Goal: Task Accomplishment & Management: Complete application form

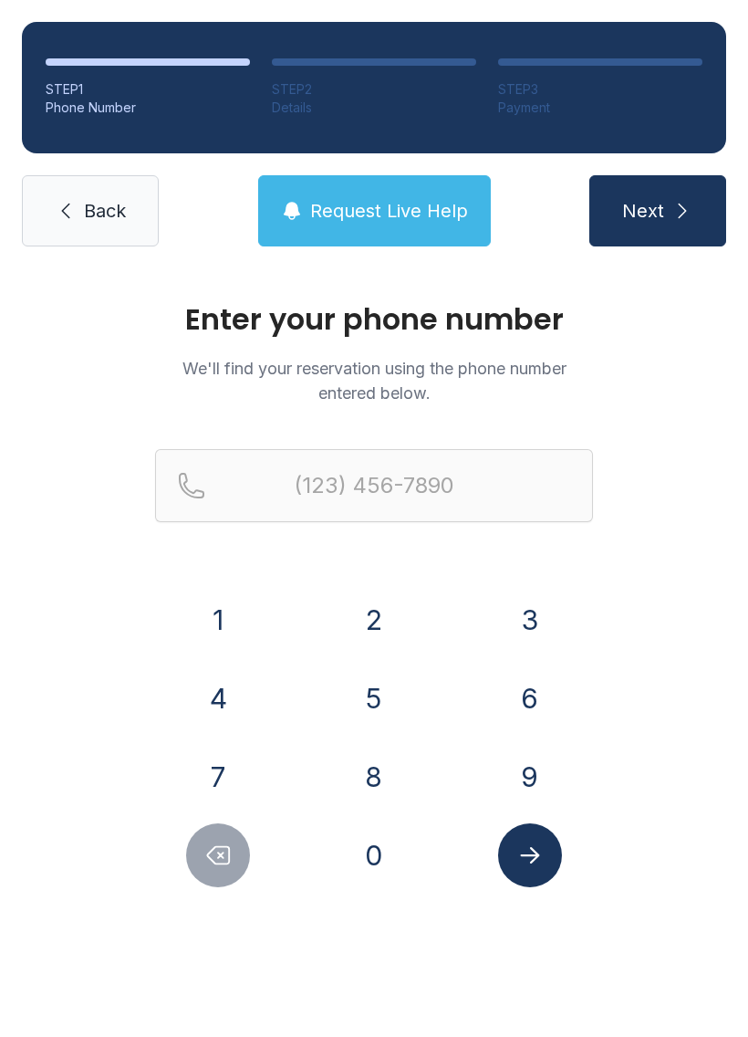
click at [376, 782] on button "8" at bounding box center [374, 777] width 64 height 64
click at [369, 865] on button "0" at bounding box center [374, 855] width 64 height 64
click at [232, 707] on button "4" at bounding box center [218, 698] width 64 height 64
click at [534, 782] on button "9" at bounding box center [530, 777] width 64 height 64
click at [540, 614] on button "3" at bounding box center [530, 620] width 64 height 64
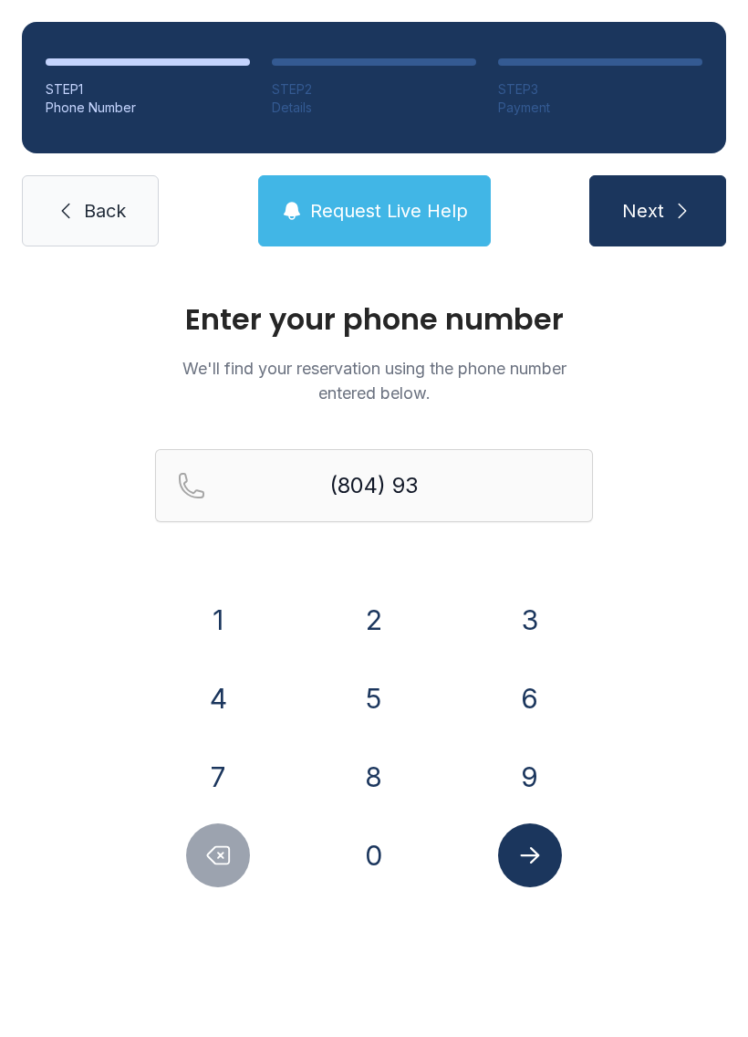
click at [382, 756] on button "8" at bounding box center [374, 777] width 64 height 64
click at [533, 621] on button "3" at bounding box center [530, 620] width 64 height 64
click at [209, 632] on button "1" at bounding box center [218, 620] width 64 height 64
click at [370, 867] on button "0" at bounding box center [374, 855] width 64 height 64
click at [229, 708] on button "4" at bounding box center [218, 698] width 64 height 64
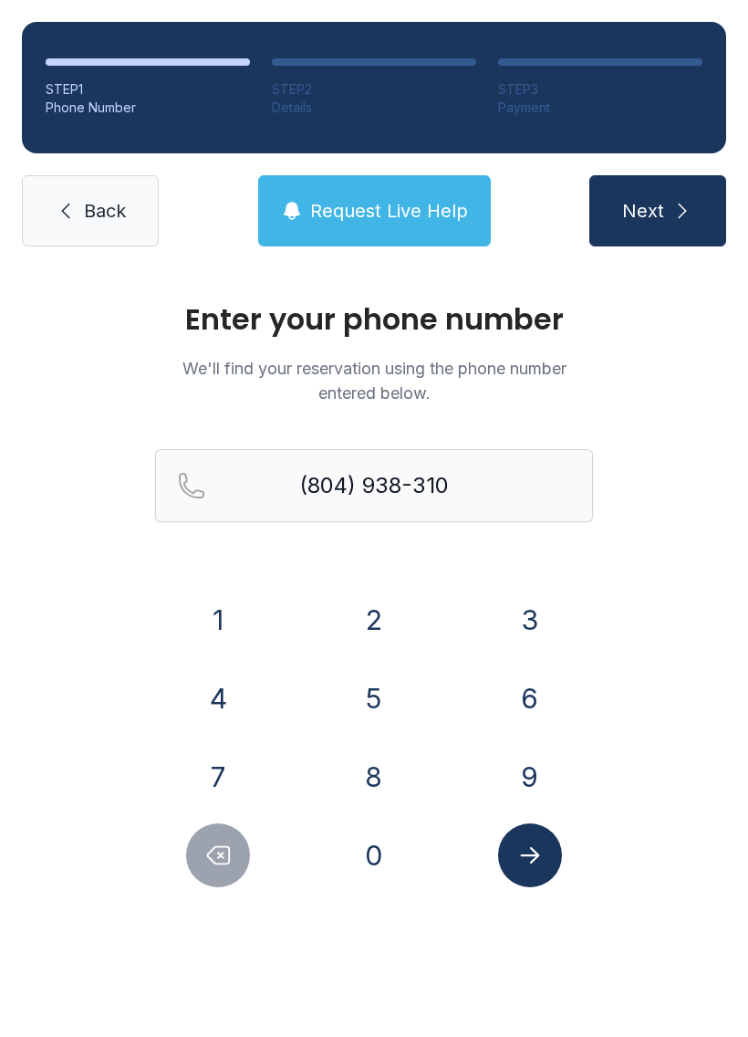
type input "[PHONE_NUMBER]"
click at [537, 840] on button "Submit lookup form" at bounding box center [530, 855] width 64 height 64
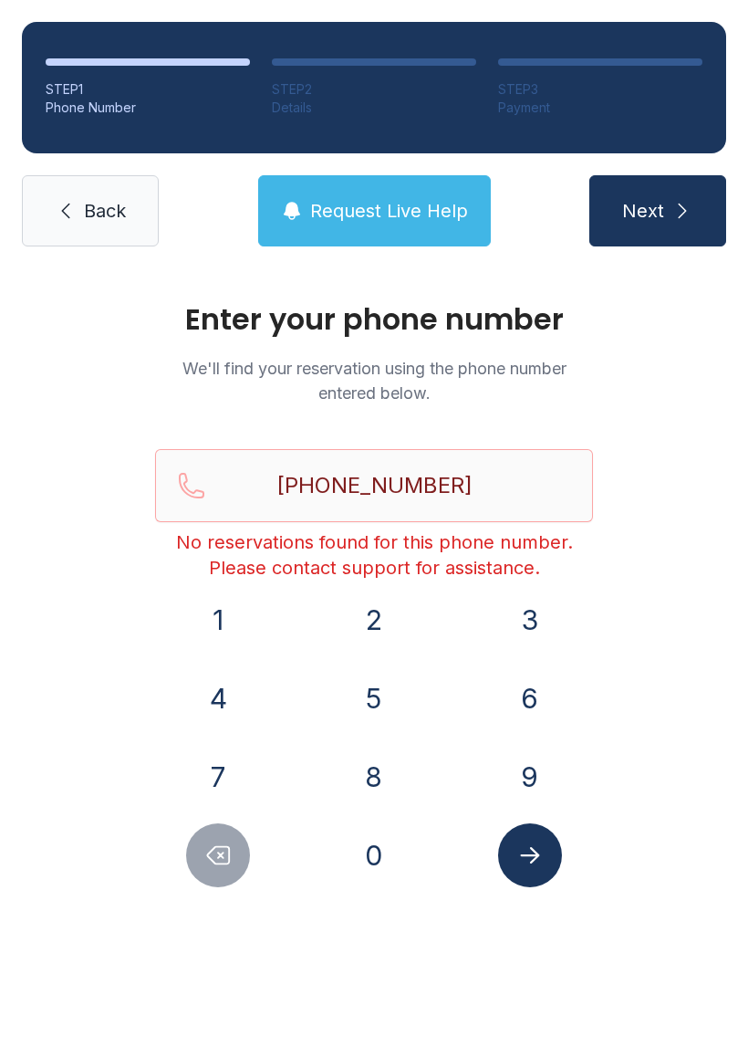
click at [408, 211] on span "Request Live Help" at bounding box center [389, 211] width 158 height 26
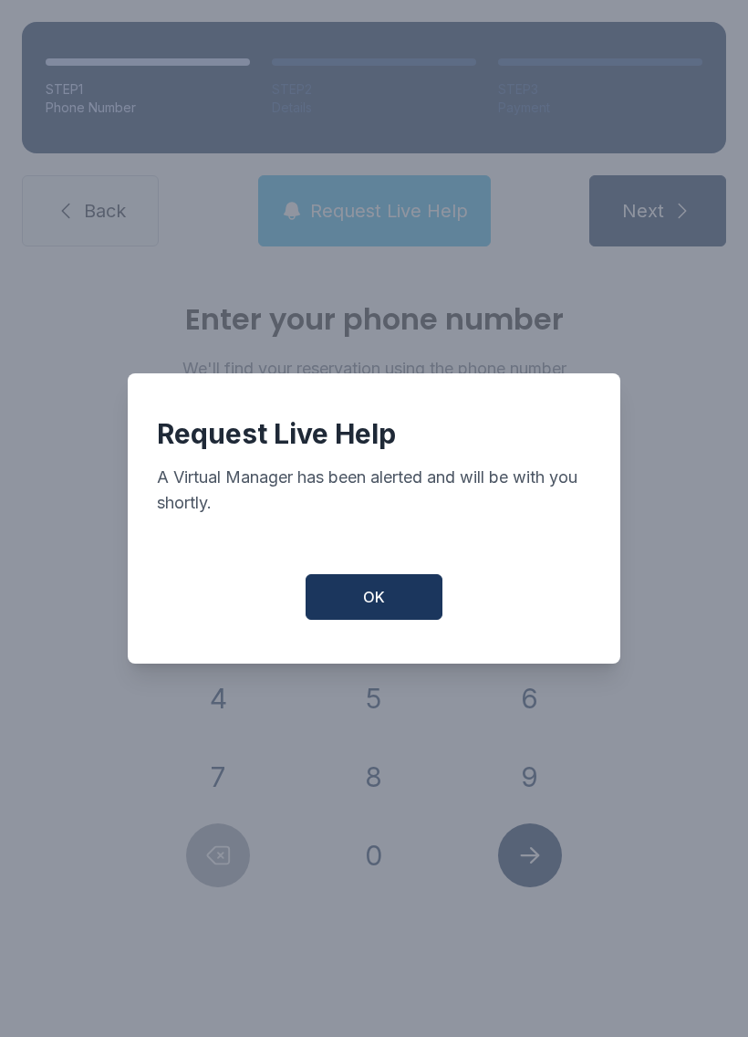
click at [389, 601] on button "OK" at bounding box center [374, 597] width 137 height 46
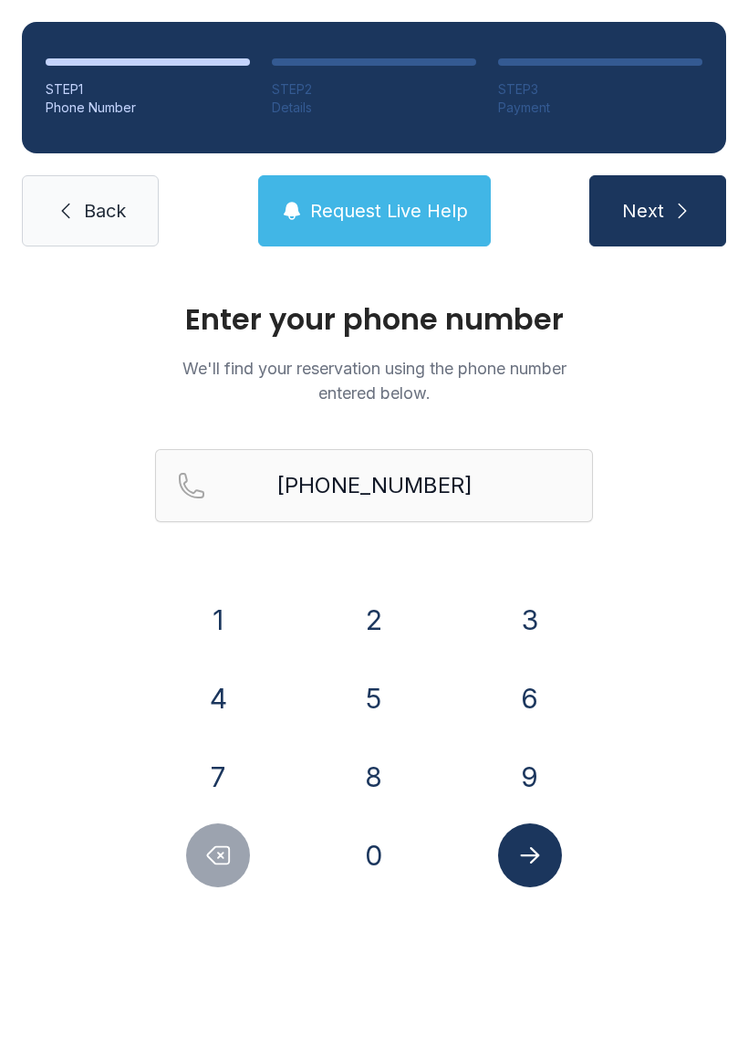
click at [110, 217] on span "Back" at bounding box center [105, 211] width 42 height 26
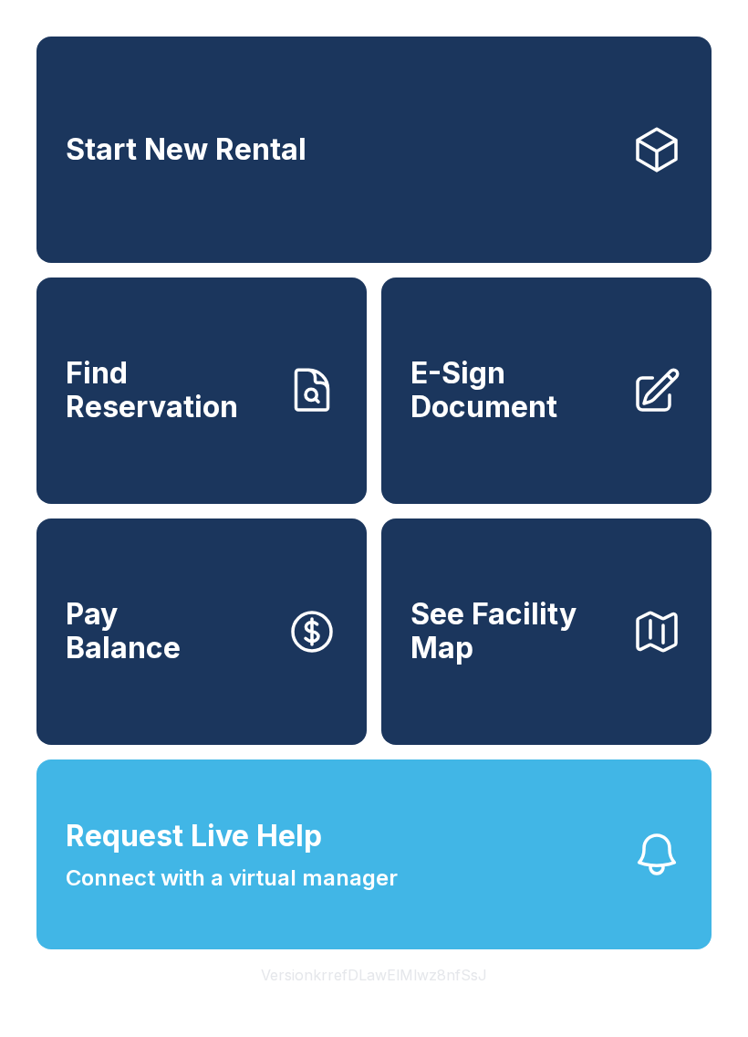
click at [557, 464] on link "E-Sign Document" at bounding box center [546, 390] width 330 height 226
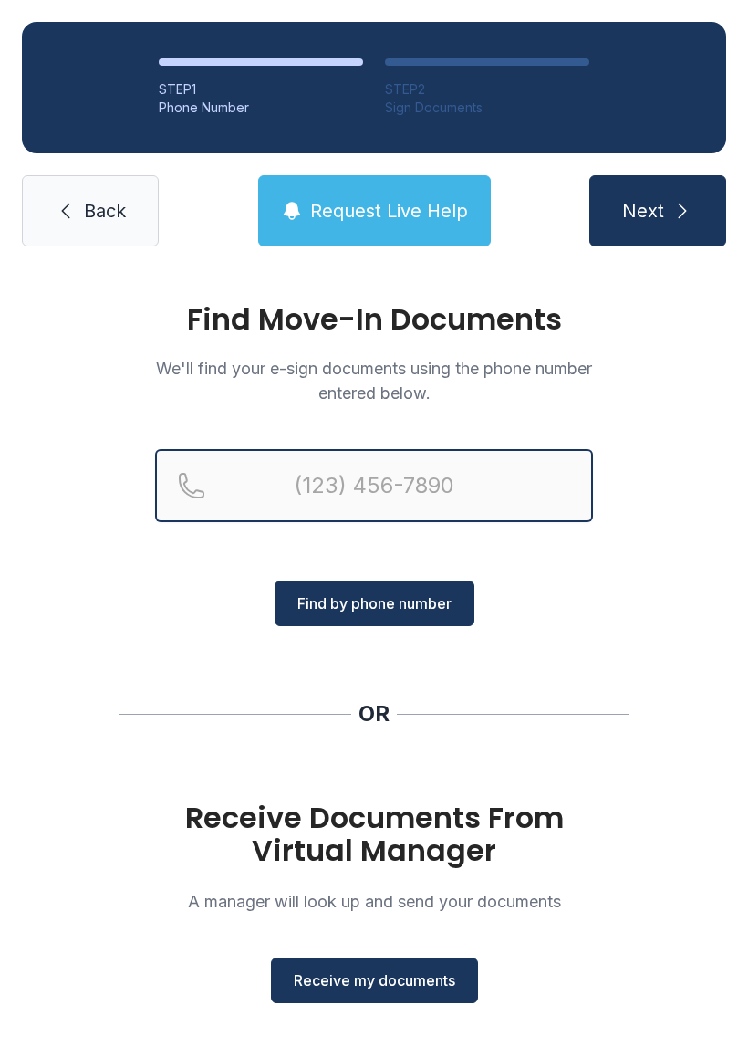
click at [447, 480] on input "Reservation phone number" at bounding box center [374, 485] width 438 height 73
type input "[PHONE_NUMBER]"
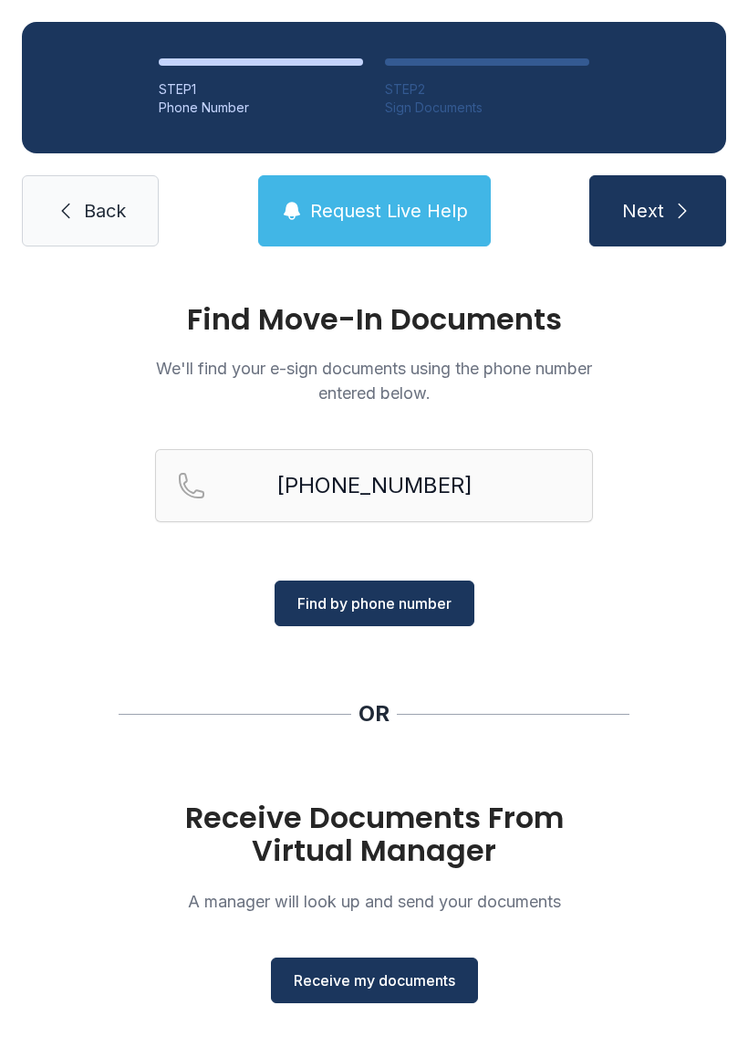
click at [416, 605] on span "Find by phone number" at bounding box center [374, 603] width 154 height 22
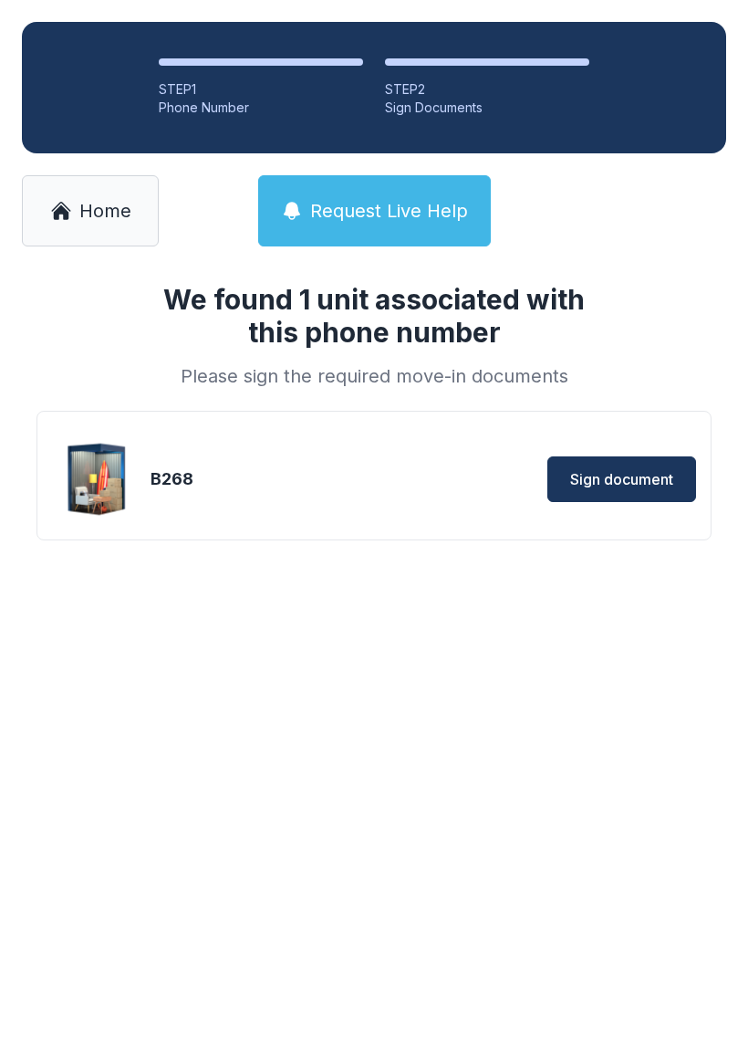
click at [631, 484] on span "Sign document" at bounding box center [621, 479] width 103 height 22
click at [630, 469] on span "Sign document" at bounding box center [621, 479] width 103 height 22
click at [116, 223] on span "Home" at bounding box center [105, 211] width 52 height 26
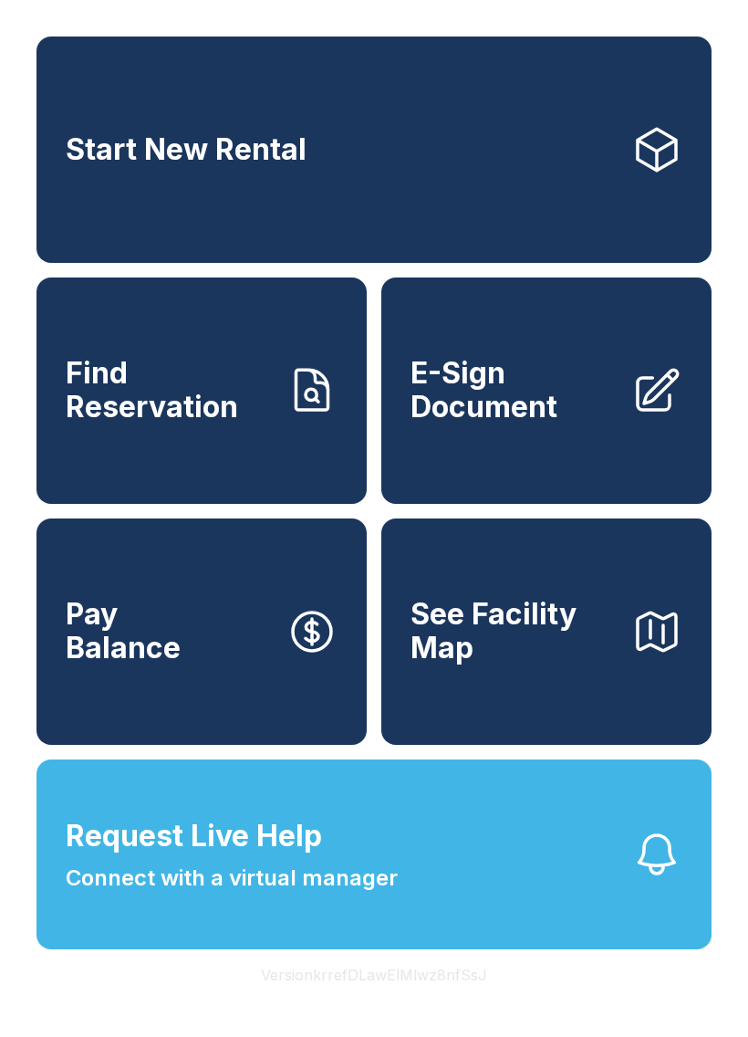
click at [580, 423] on span "E-Sign Document" at bounding box center [514, 390] width 206 height 67
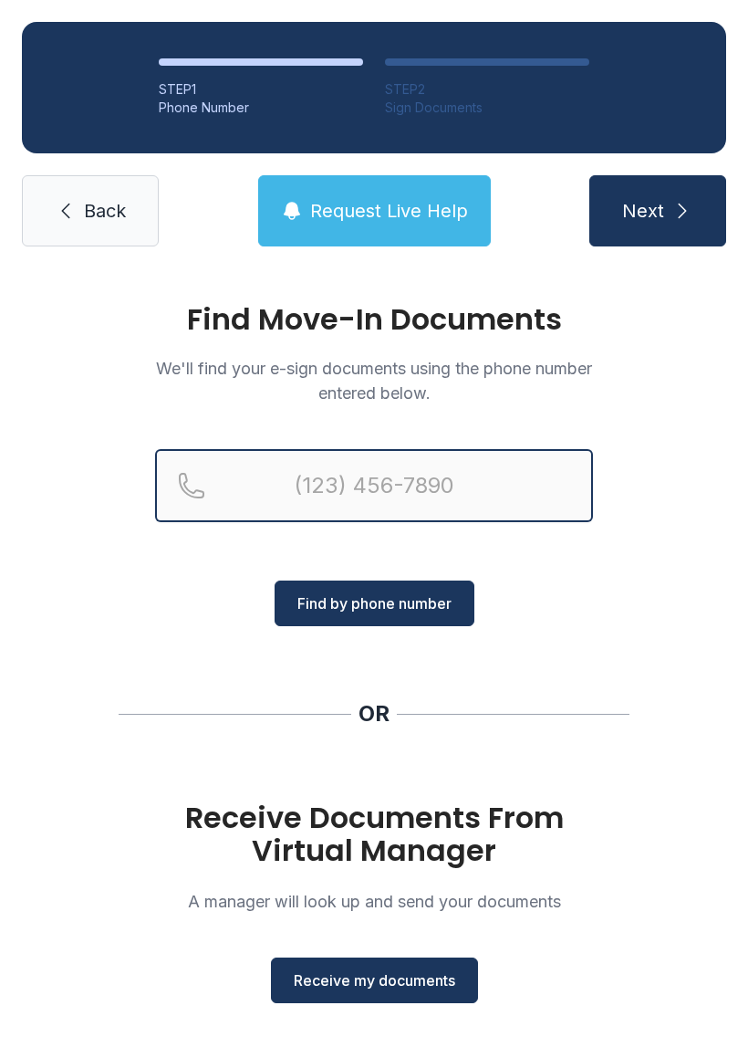
click at [486, 490] on input "Reservation phone number" at bounding box center [374, 485] width 438 height 73
type input "[PHONE_NUMBER]"
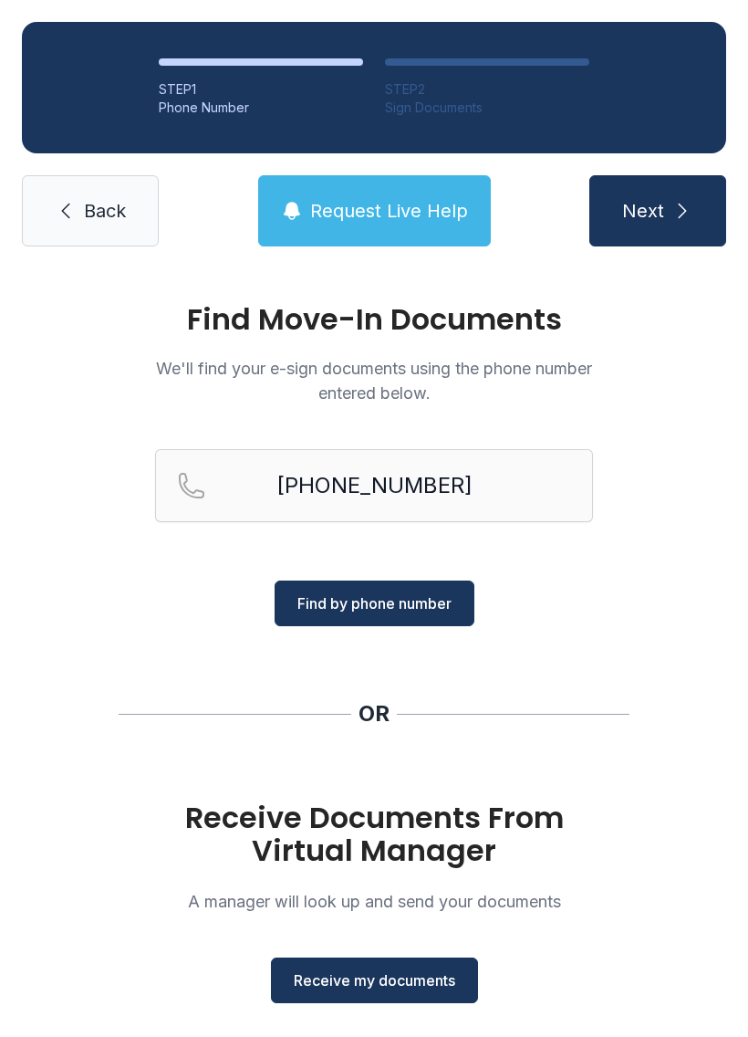
click at [427, 607] on span "Find by phone number" at bounding box center [374, 603] width 154 height 22
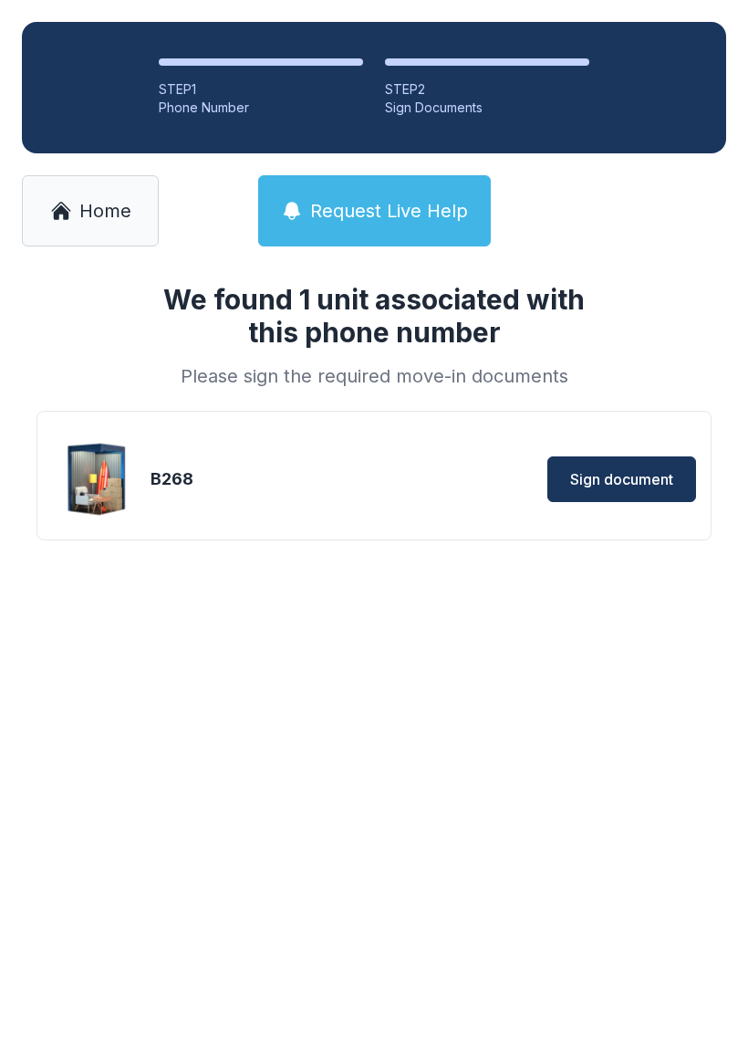
click at [621, 485] on span "Sign document" at bounding box center [621, 479] width 103 height 22
click at [99, 212] on span "Home" at bounding box center [105, 211] width 52 height 26
